Goal: Complete application form: Complete application form

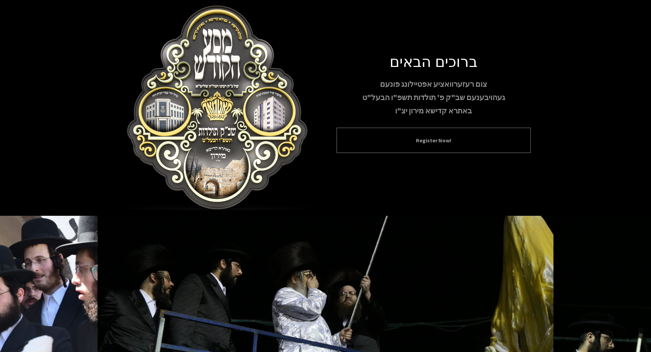
click at [445, 140] on button "Register Now!" at bounding box center [433, 140] width 177 height 8
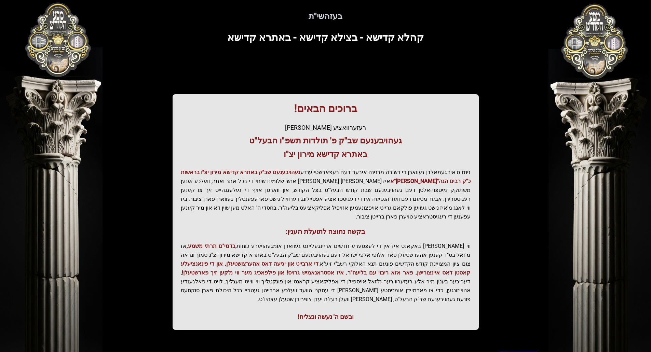
scroll to position [43, 0]
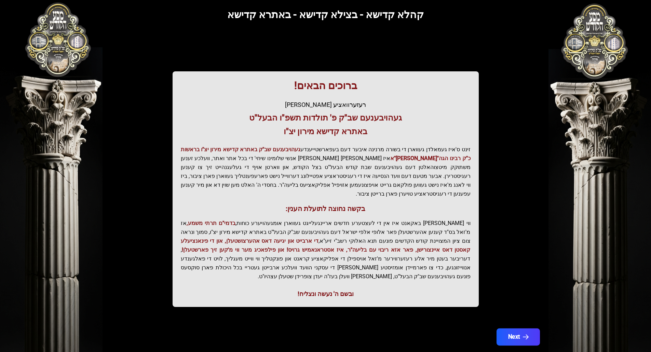
click at [530, 329] on button "Next" at bounding box center [517, 337] width 43 height 17
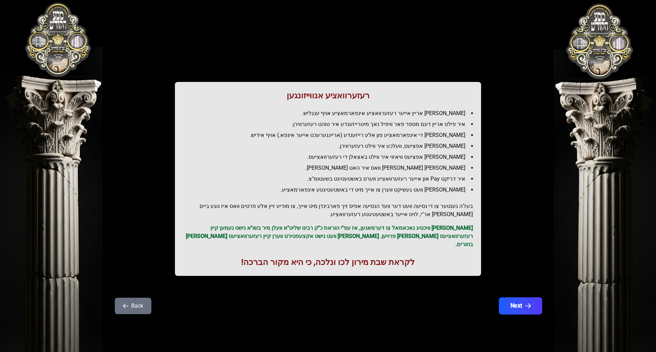
click at [524, 304] on button "Next" at bounding box center [520, 306] width 43 height 17
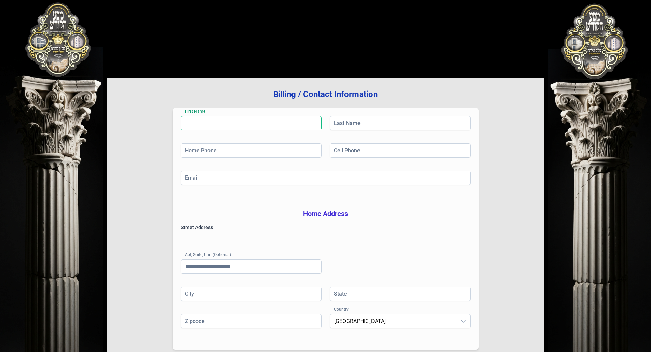
click at [281, 126] on input "First Name" at bounding box center [251, 123] width 141 height 14
type input "****"
type input "**********"
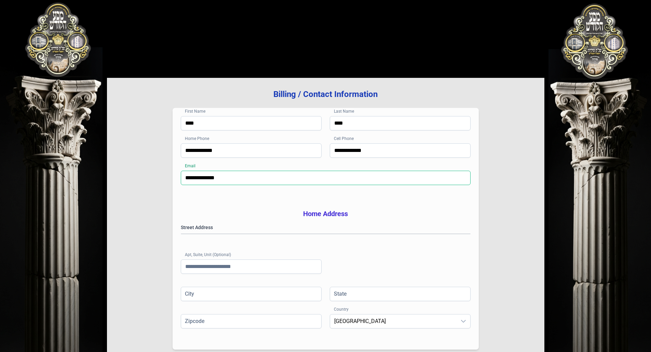
type input "**********"
click at [181, 234] on gmp-place-autocomplete at bounding box center [181, 234] width 0 height 0
type input "********"
type input "*******"
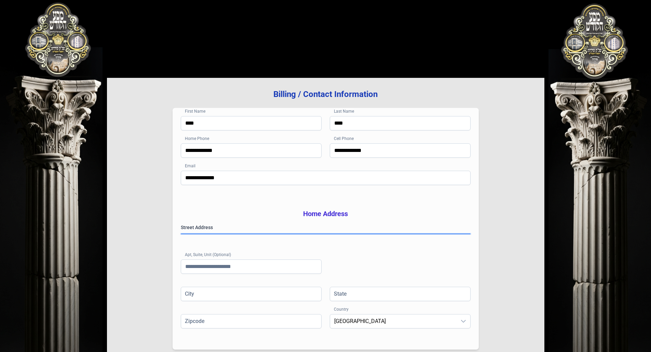
type input "********"
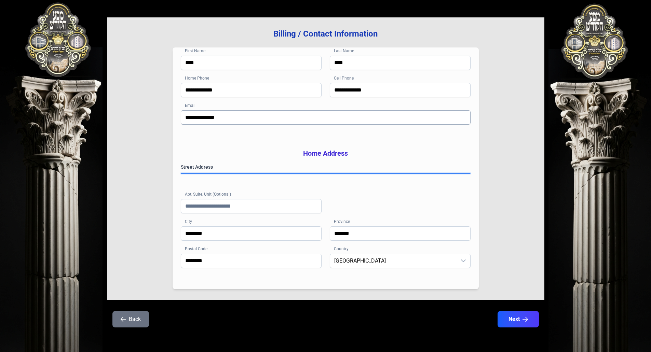
scroll to position [71, 0]
click at [506, 318] on button "Next" at bounding box center [517, 319] width 43 height 17
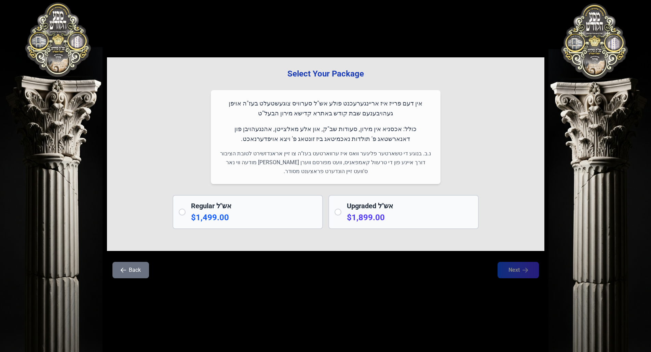
scroll to position [0, 0]
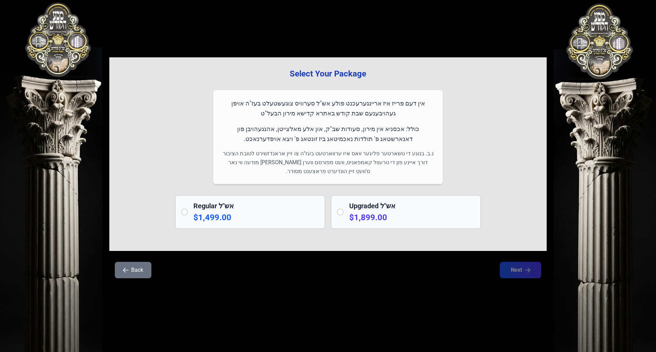
drag, startPoint x: 429, startPoint y: 127, endPoint x: 229, endPoint y: 141, distance: 200.4
click at [229, 141] on p "כולל: אכסניא אין מירון, סעודות שב"ק, און אלע מאלצייטן, אהנגעהויבן פון דאנארשטאג…" at bounding box center [327, 134] width 213 height 20
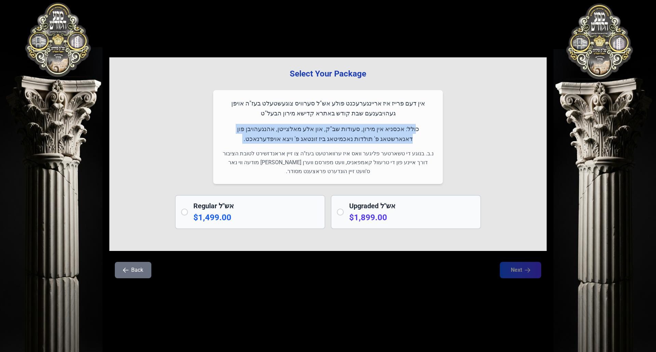
drag, startPoint x: 229, startPoint y: 141, endPoint x: 439, endPoint y: 122, distance: 211.0
click at [439, 122] on div "אין דעם פרייז איז אריינגערעכנט פולע אש"ל סערוויס צוגעשטעלט בעז"ה אויפן געהויבענ…" at bounding box center [328, 137] width 230 height 94
drag, startPoint x: 439, startPoint y: 122, endPoint x: 259, endPoint y: 140, distance: 181.3
click at [259, 140] on div "אין דעם פרייז איז אריינגערעכנט פולע אש"ל סערוויס צוגעשטעלט בעז"ה אויפן געהויבענ…" at bounding box center [328, 137] width 230 height 94
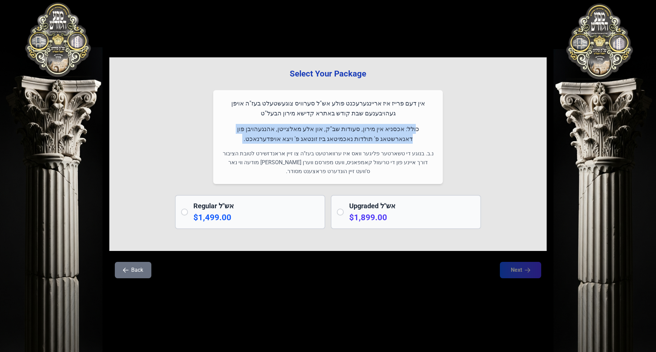
click at [259, 140] on p "כולל: אכסניא אין מירון, סעודות שב"ק, און אלע מאלצייטן, אהנגעהויבן פון דאנארשטאג…" at bounding box center [327, 134] width 213 height 20
drag, startPoint x: 259, startPoint y: 140, endPoint x: 432, endPoint y: 124, distance: 174.3
click at [432, 124] on p "כולל: אכסניא אין מירון, סעודות שב"ק, און אלע מאלצייטן, אהנגעהויבן פון דאנארשטאג…" at bounding box center [327, 134] width 213 height 20
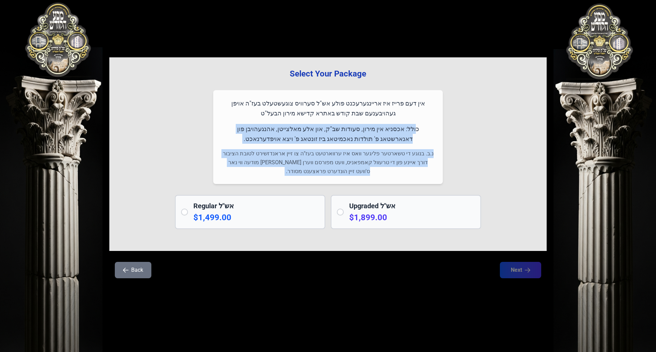
drag, startPoint x: 432, startPoint y: 124, endPoint x: 310, endPoint y: 178, distance: 133.7
click at [310, 178] on div "אין דעם פרייז איז אריינגערעכנט פולע אש"ל סערוויס צוגעשטעלט בעז"ה אויפן געהויבענ…" at bounding box center [328, 137] width 230 height 94
drag, startPoint x: 301, startPoint y: 175, endPoint x: 435, endPoint y: 143, distance: 138.4
click at [435, 143] on div "אין דעם פרייז איז אריינגערעכנט פולע אש"ל סערוויס צוגעשטעלט בעז"ה אויפן געהויבענ…" at bounding box center [328, 137] width 230 height 94
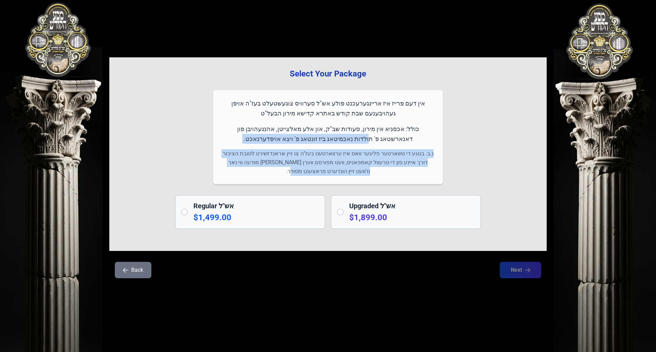
click at [436, 143] on div "אין דעם פרייז איז אריינגערעכנט פולע אש"ל סערוויס צוגעשטעלט בעז"ה אויפן געהויבענ…" at bounding box center [328, 137] width 230 height 94
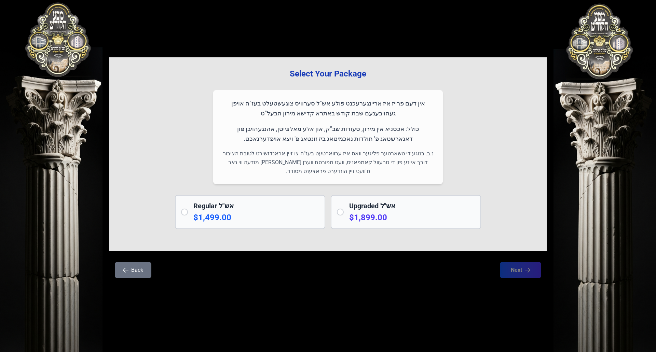
click at [345, 208] on div "Upgraded אש"ל $1,899.00" at bounding box center [406, 212] width 150 height 34
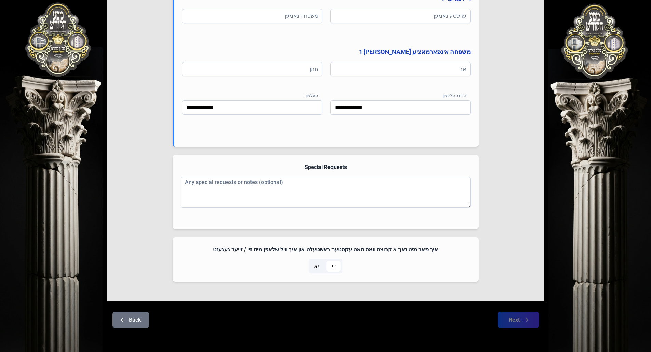
scroll to position [378, 0]
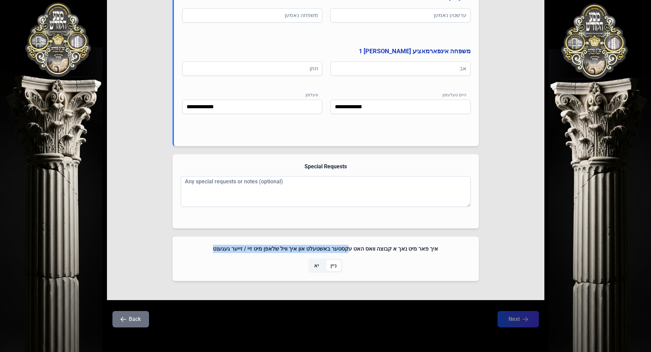
drag, startPoint x: 348, startPoint y: 250, endPoint x: 208, endPoint y: 252, distance: 140.4
click at [208, 252] on h4 "איך פאר מיט נאך א קבוצה וואס האט עקסטער באשטעלט און איך וויל שלאפן מיט זיי / זי…" at bounding box center [326, 249] width 290 height 8
click at [311, 265] on span "יא" at bounding box center [316, 265] width 13 height 11
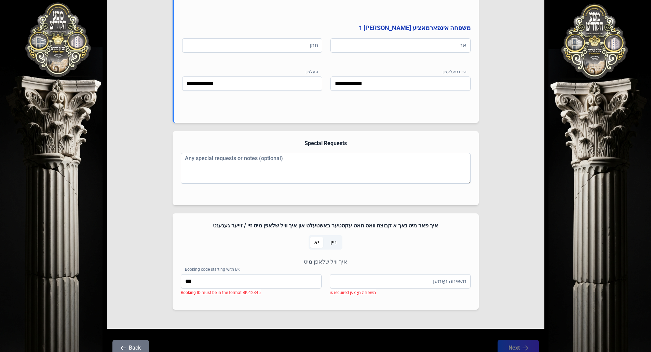
scroll to position [412, 0]
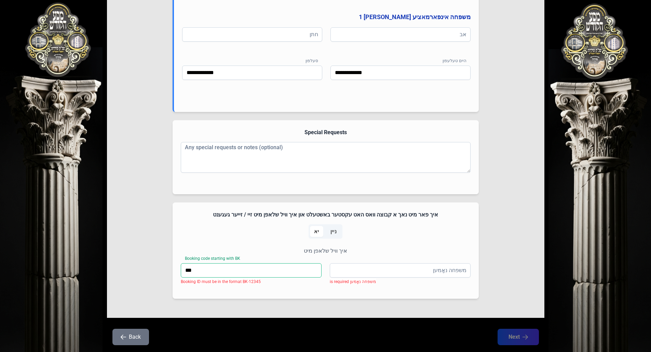
click at [241, 274] on input "***" at bounding box center [251, 270] width 141 height 14
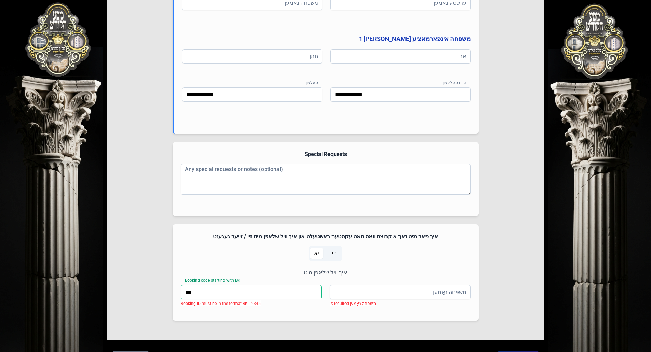
scroll to position [378, 0]
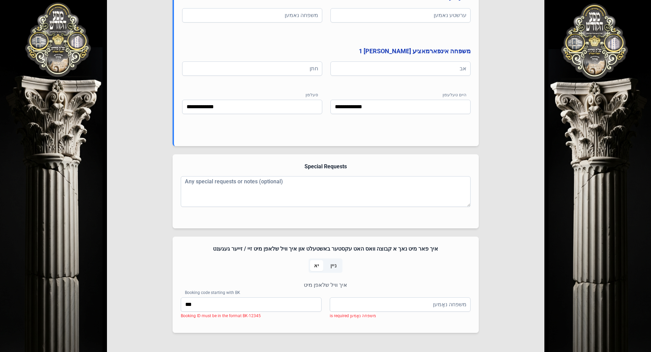
click at [330, 268] on span "ניין" at bounding box center [333, 266] width 6 height 8
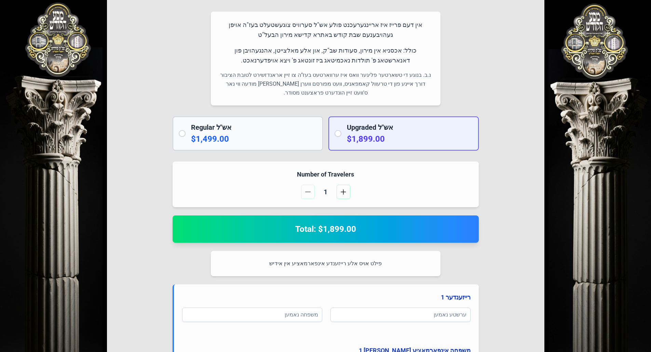
scroll to position [71, 0]
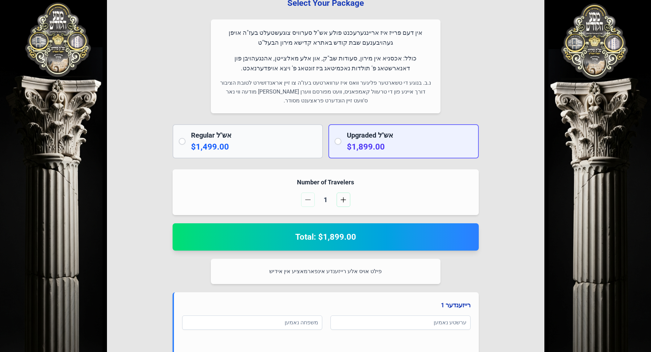
click at [219, 137] on h2 "Regular אש"ל" at bounding box center [254, 136] width 126 height 10
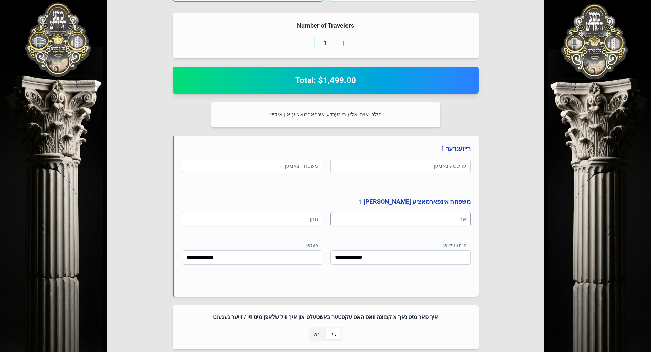
scroll to position [193, 0]
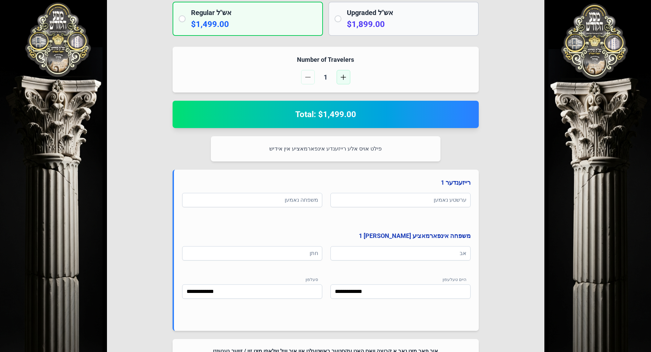
click at [345, 79] on span "button" at bounding box center [343, 76] width 5 height 5
click at [311, 76] on button "button" at bounding box center [308, 77] width 14 height 14
drag, startPoint x: 289, startPoint y: 114, endPoint x: 364, endPoint y: 114, distance: 75.5
click at [364, 114] on h2 "Total: $1,499.00" at bounding box center [326, 114] width 290 height 11
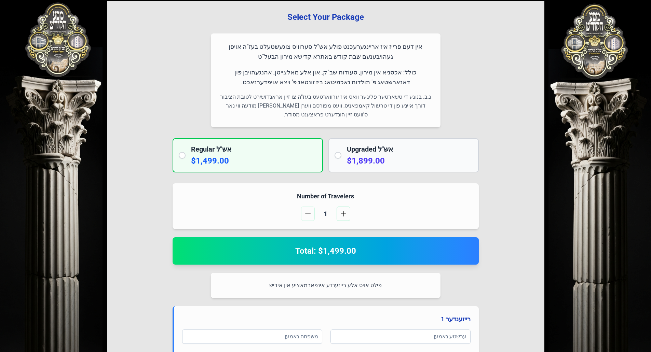
scroll to position [0, 0]
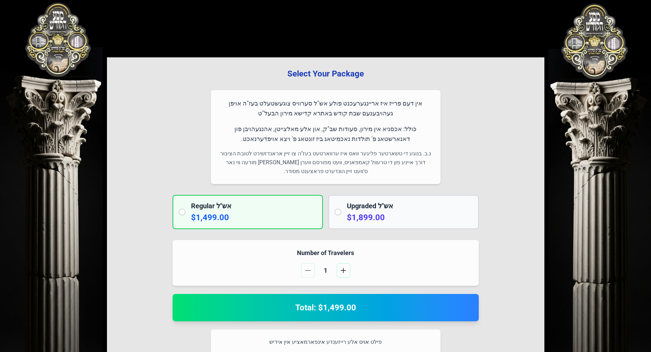
click at [379, 208] on h2 "Upgraded אש"ל" at bounding box center [410, 206] width 126 height 10
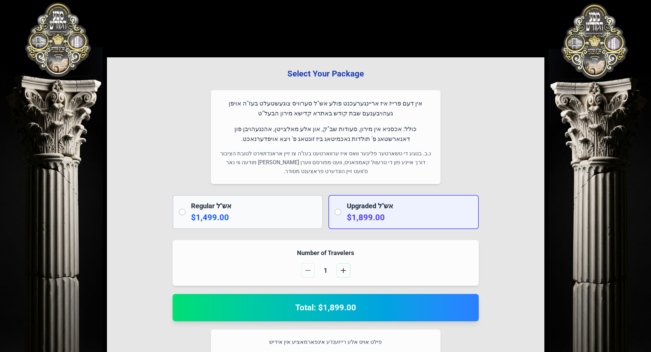
click at [278, 206] on h2 "Regular אש"ל" at bounding box center [254, 206] width 126 height 10
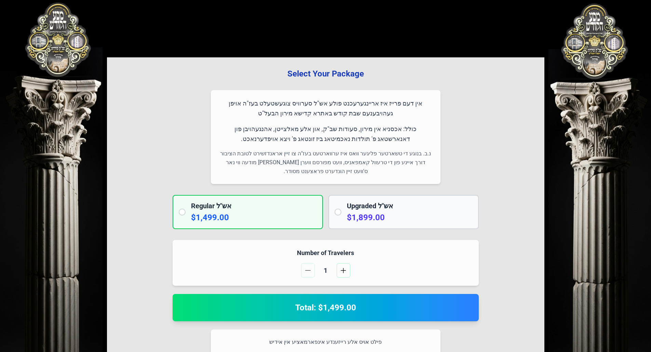
click at [374, 210] on h2 "Upgraded אש"ל" at bounding box center [410, 206] width 126 height 10
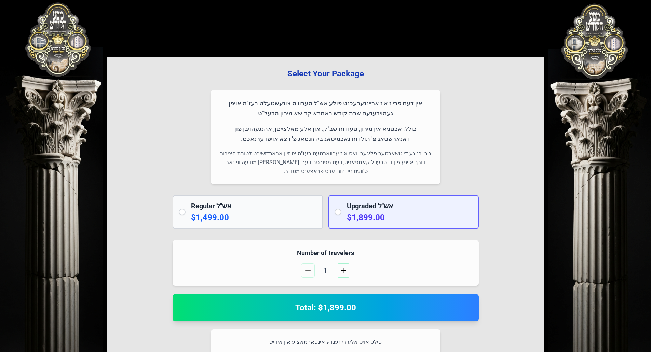
click at [295, 204] on h2 "Regular אש"ל" at bounding box center [254, 206] width 126 height 10
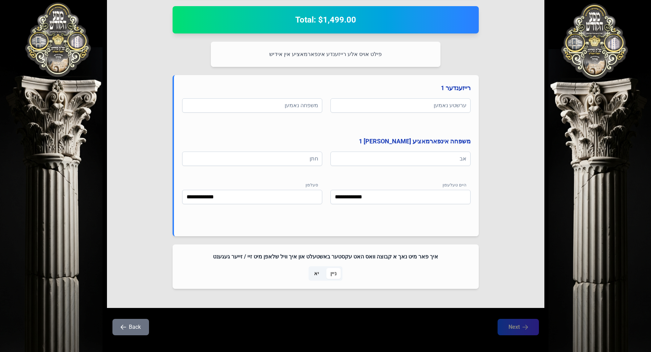
scroll to position [296, 0]
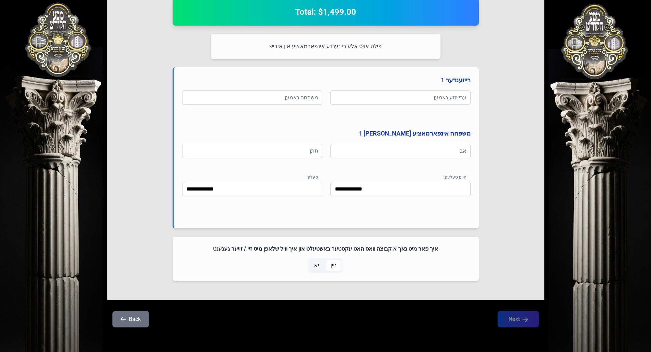
click at [320, 265] on span "יא" at bounding box center [316, 265] width 13 height 11
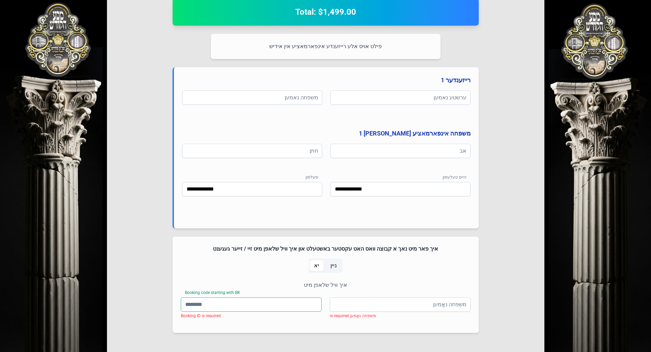
click at [224, 303] on input "Booking code starting with BK" at bounding box center [251, 305] width 141 height 14
click at [337, 265] on span "ניין" at bounding box center [333, 265] width 14 height 11
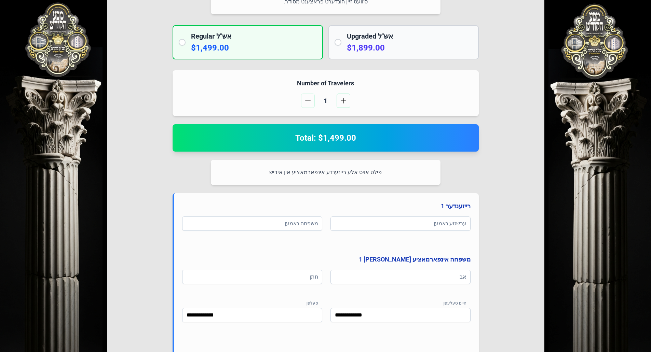
scroll to position [125, 0]
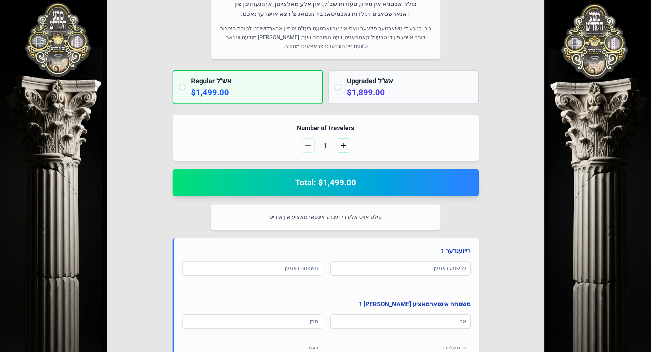
click at [399, 86] on div "Upgraded אש"ל $1,899.00" at bounding box center [410, 87] width 126 height 22
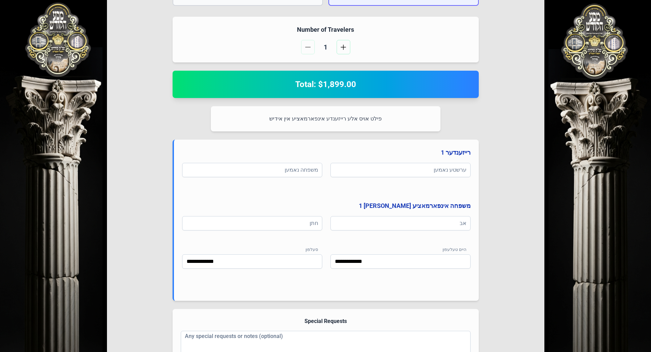
scroll to position [228, 0]
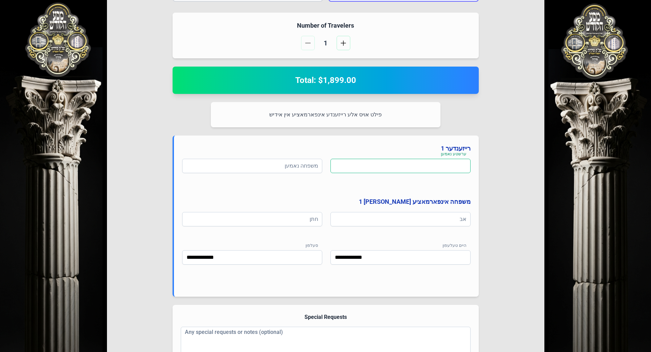
click at [406, 167] on input at bounding box center [400, 166] width 140 height 14
type input "****"
click at [442, 161] on input at bounding box center [400, 166] width 140 height 14
type input "****"
click at [291, 167] on input at bounding box center [252, 166] width 140 height 14
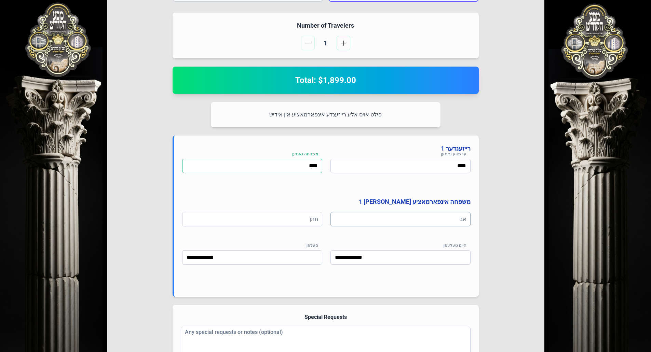
type input "****"
click at [407, 223] on input at bounding box center [400, 219] width 140 height 14
type input "****"
click at [297, 220] on input at bounding box center [252, 219] width 140 height 14
type input "****"
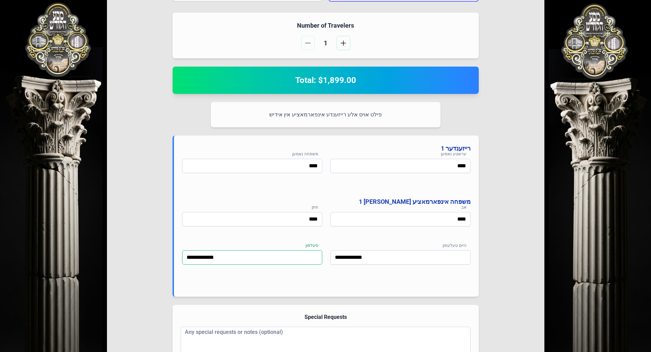
click at [248, 259] on input "**********" at bounding box center [252, 257] width 140 height 14
click at [396, 259] on input "**********" at bounding box center [400, 257] width 140 height 14
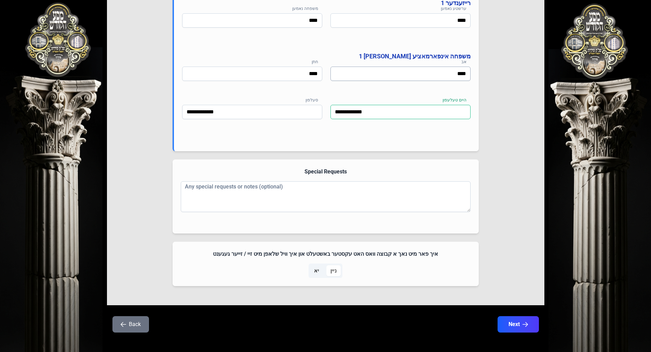
scroll to position [378, 0]
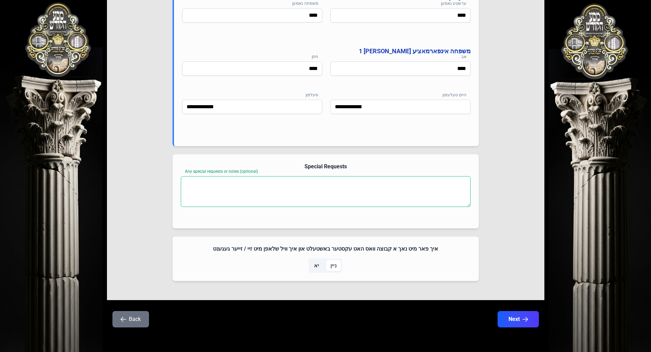
click at [389, 187] on textarea "Any special requests or notes (optional)" at bounding box center [326, 191] width 290 height 31
click at [524, 317] on icon "button" at bounding box center [525, 320] width 6 height 6
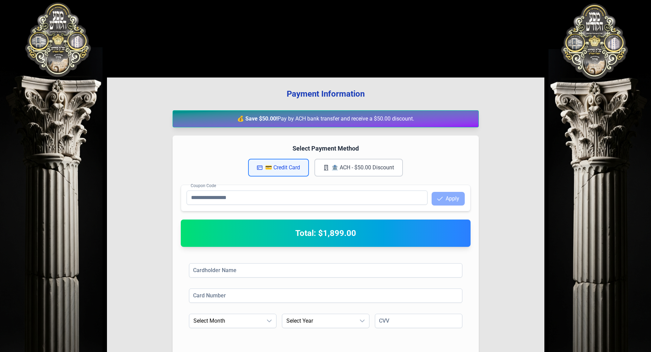
scroll to position [0, 0]
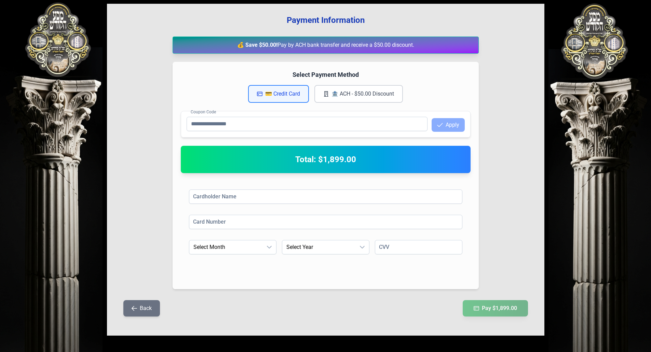
click at [140, 305] on button "Back" at bounding box center [141, 308] width 37 height 16
